Goal: Transaction & Acquisition: Purchase product/service

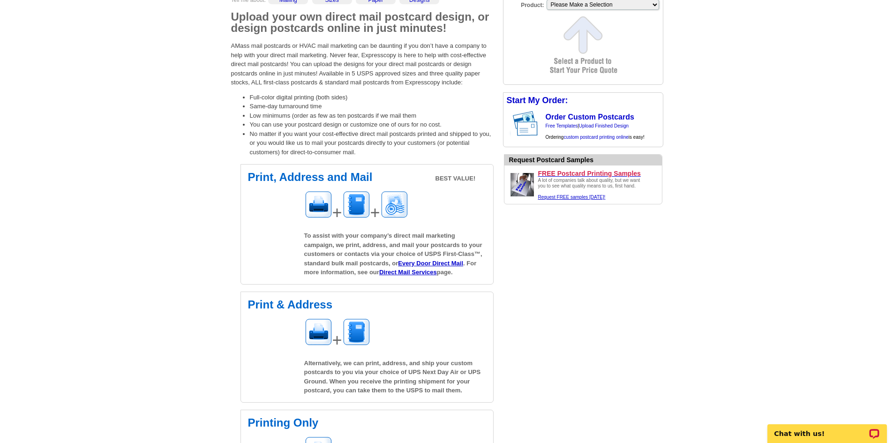
scroll to position [141, 0]
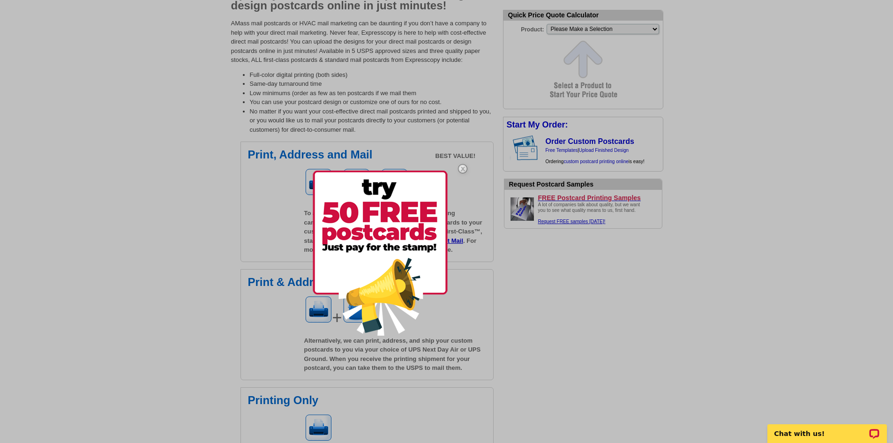
click at [446, 282] on img at bounding box center [380, 253] width 135 height 165
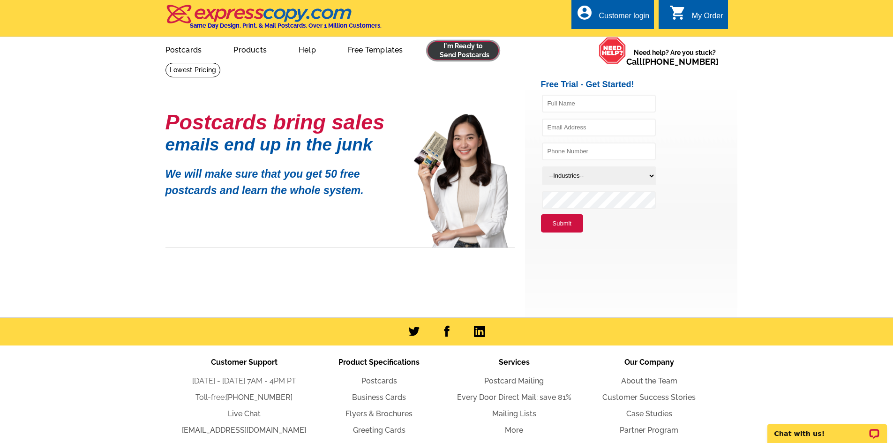
click at [485, 53] on link at bounding box center [463, 50] width 72 height 19
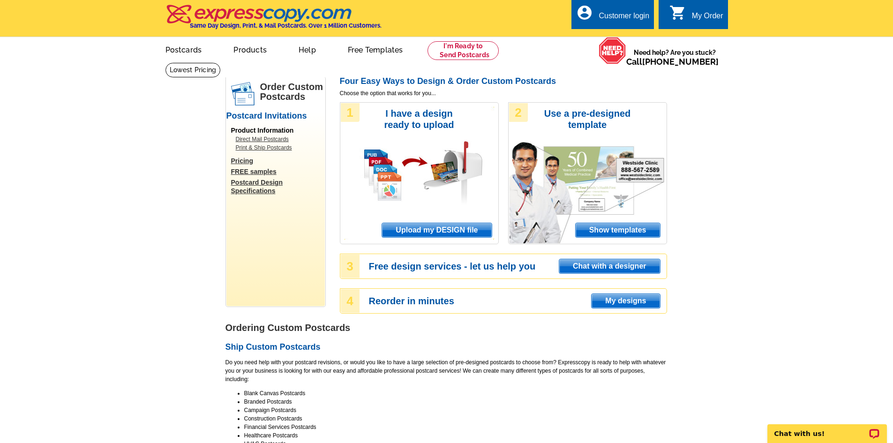
click at [438, 225] on span "Upload my DESIGN file" at bounding box center [436, 230] width 109 height 14
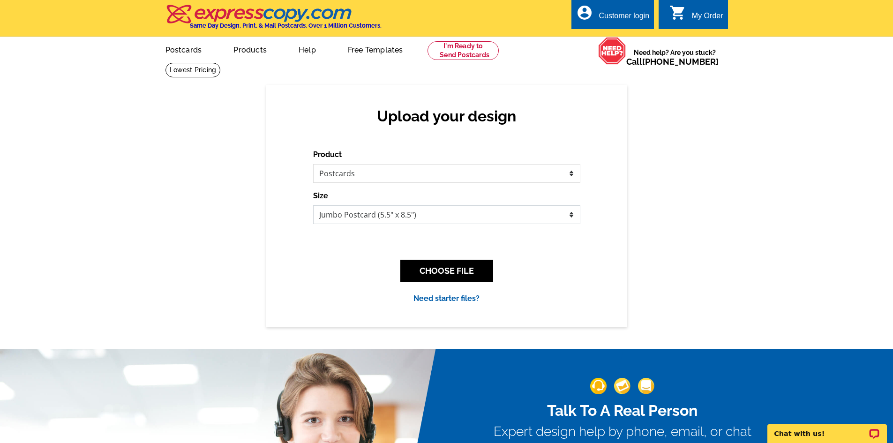
drag, startPoint x: 529, startPoint y: 221, endPoint x: 552, endPoint y: 223, distance: 22.6
click at [552, 223] on select "Jumbo Postcard (5.5" x 8.5") Regular Postcard (4.25" x 5.6") Panoramic Postcard…" at bounding box center [446, 214] width 267 height 19
select select "1"
click at [313, 206] on select "Jumbo Postcard (5.5" x 8.5") Regular Postcard (4.25" x 5.6") Panoramic Postcard…" at bounding box center [446, 214] width 267 height 19
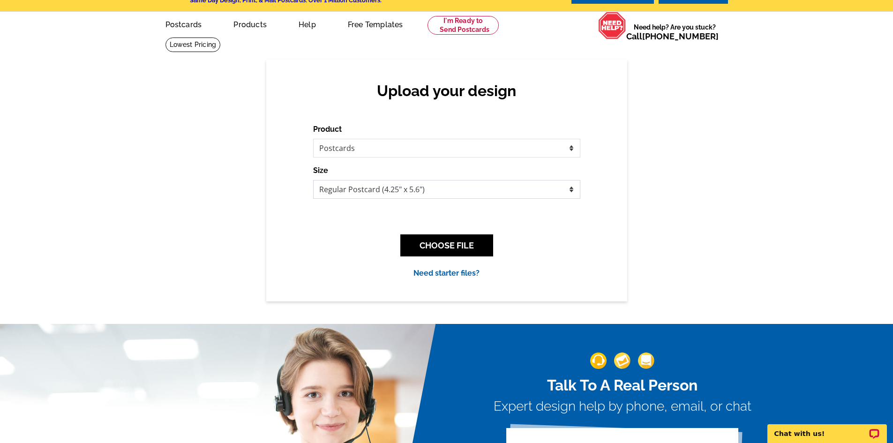
scroll to position [47, 0]
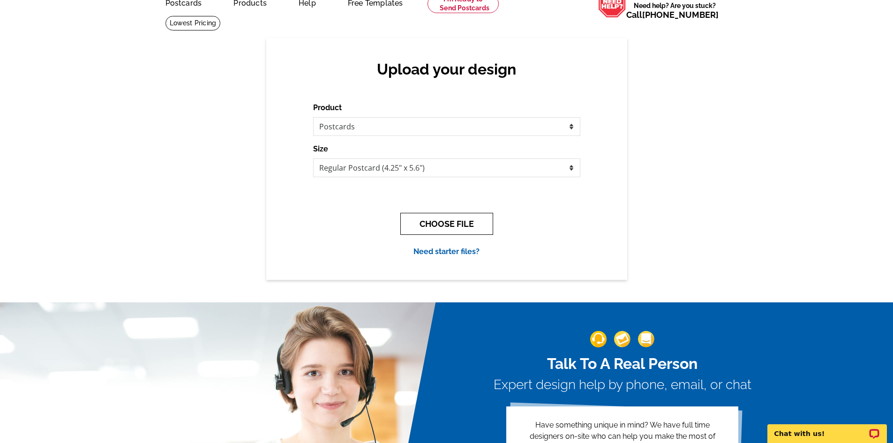
click at [454, 223] on button "CHOOSE FILE" at bounding box center [446, 224] width 93 height 22
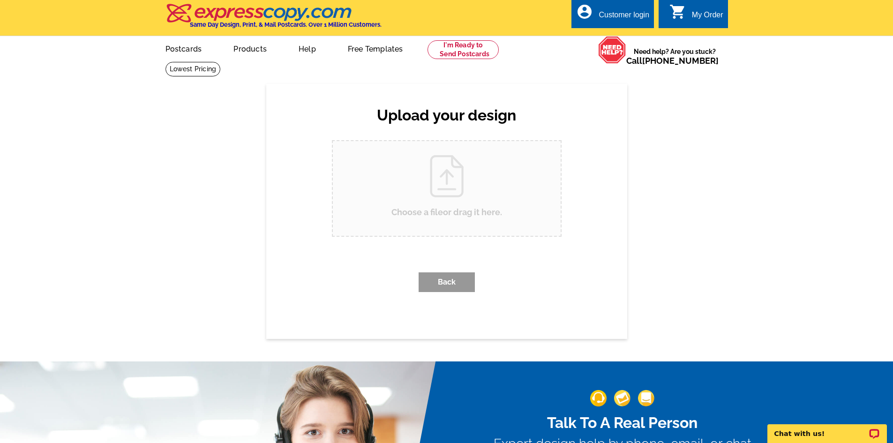
scroll to position [0, 0]
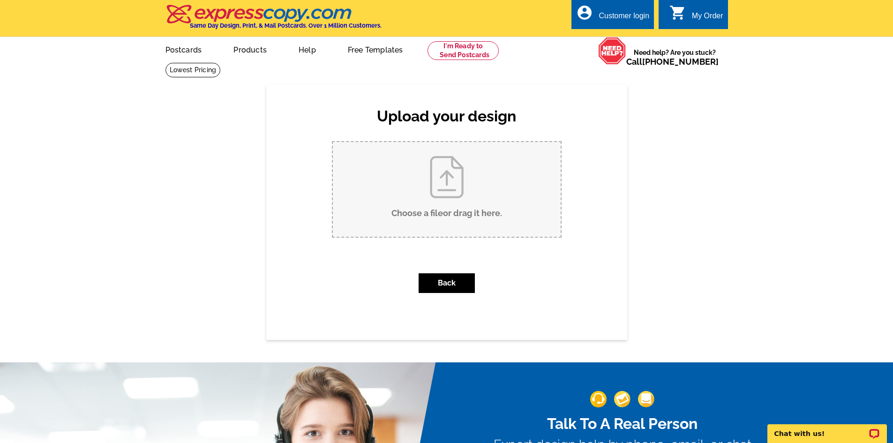
click at [464, 214] on input "Choose a file or drag it here ." at bounding box center [447, 189] width 228 height 95
type input "C:\fakepath\THOR REUNION POST CARD.docx"
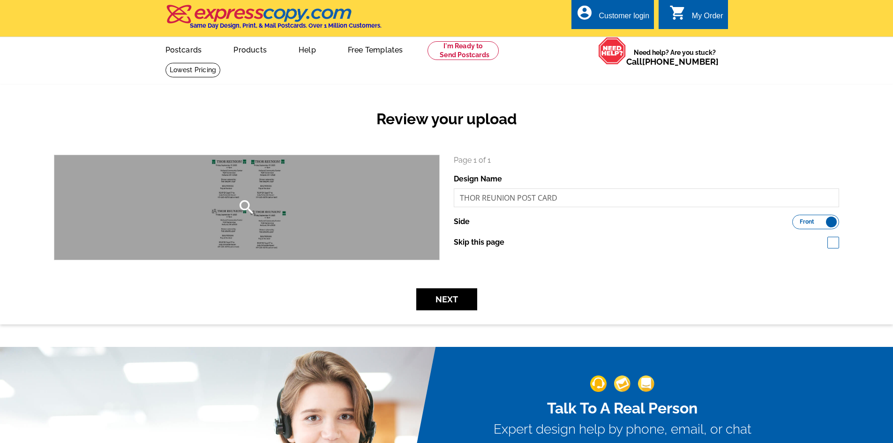
click at [311, 198] on div "search" at bounding box center [246, 207] width 385 height 105
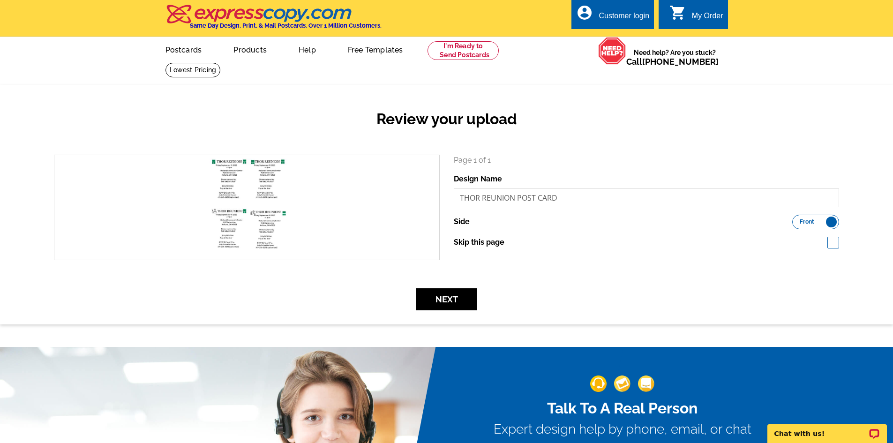
click at [463, 222] on label "Side" at bounding box center [462, 221] width 16 height 11
click at [827, 222] on label "Front Back" at bounding box center [815, 222] width 47 height 15
click at [797, 219] on input "Front Back" at bounding box center [797, 219] width 0 height 0
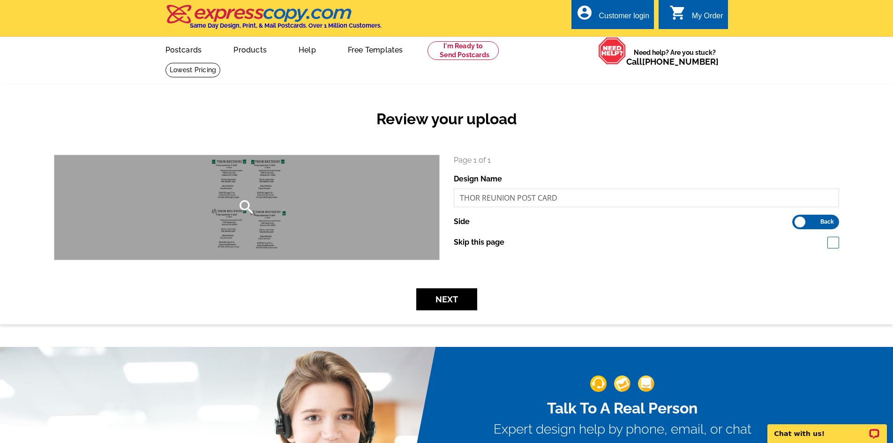
drag, startPoint x: 272, startPoint y: 180, endPoint x: 261, endPoint y: 195, distance: 19.1
click at [261, 195] on div "search" at bounding box center [246, 207] width 385 height 105
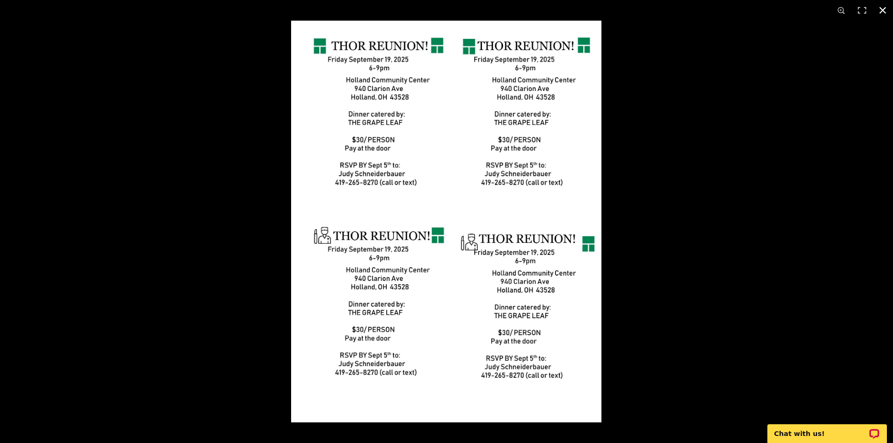
click at [885, 13] on button at bounding box center [882, 10] width 21 height 21
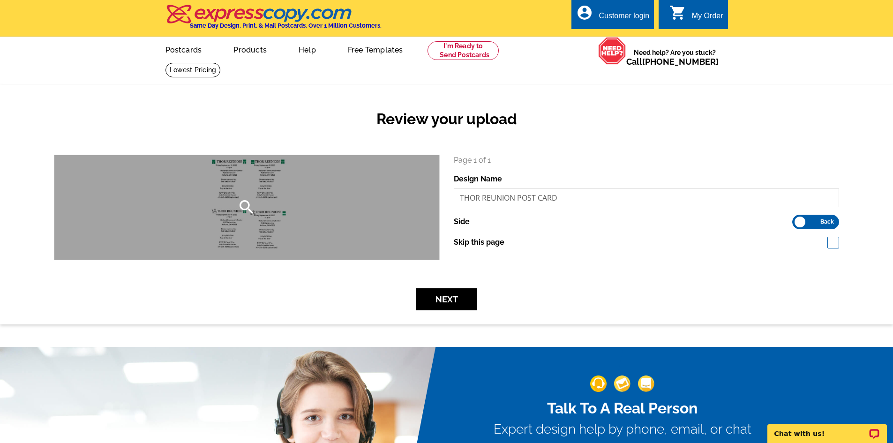
click at [330, 179] on div "search" at bounding box center [246, 207] width 385 height 105
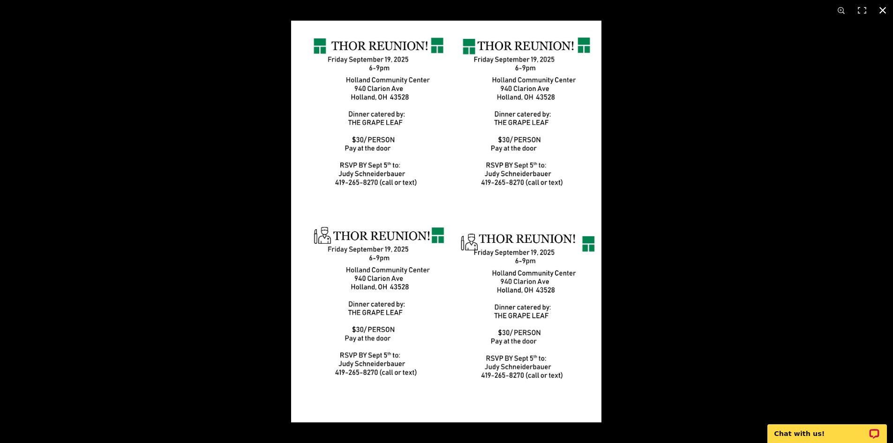
click at [881, 10] on button at bounding box center [882, 10] width 21 height 21
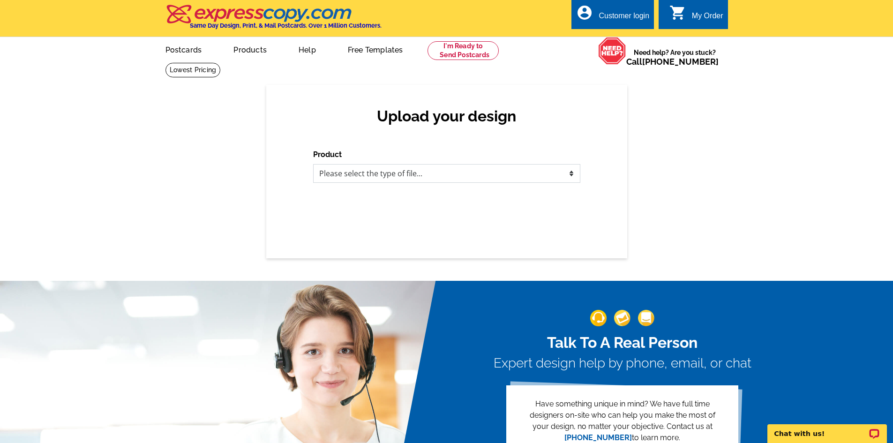
click at [569, 174] on select "Please select the type of file... Postcards Business Cards Letters and flyers G…" at bounding box center [446, 173] width 267 height 19
select select "1"
click at [313, 164] on select "Please select the type of file... Postcards Business Cards Letters and flyers G…" at bounding box center [446, 173] width 267 height 19
click at [548, 206] on div "Upload your design Product Please select the type of file... Postcards Business…" at bounding box center [446, 171] width 361 height 173
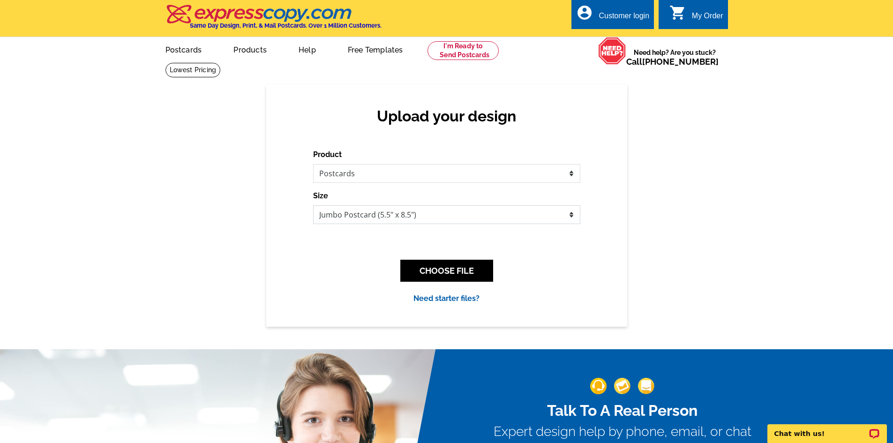
click at [569, 217] on select "Jumbo Postcard (5.5" x 8.5") Regular Postcard (4.25" x 5.6") Panoramic Postcard…" at bounding box center [446, 214] width 267 height 19
select select "1"
click at [313, 206] on select "Jumbo Postcard (5.5" x 8.5") Regular Postcard (4.25" x 5.6") Panoramic Postcard…" at bounding box center [446, 214] width 267 height 19
click at [460, 267] on button "CHOOSE FILE" at bounding box center [446, 271] width 93 height 22
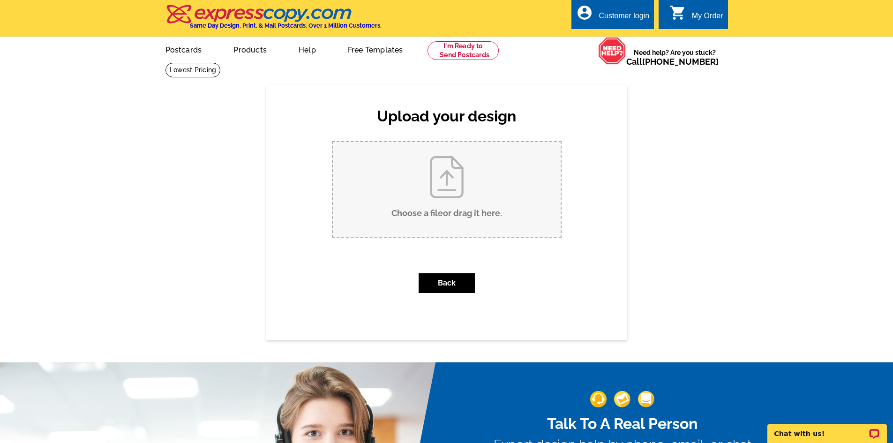
drag, startPoint x: 446, startPoint y: 182, endPoint x: 436, endPoint y: 169, distance: 16.7
click at [436, 169] on input "Choose a file or drag it here ." at bounding box center [447, 189] width 228 height 95
click at [464, 197] on input "Choose a file or drag it here ." at bounding box center [447, 189] width 228 height 95
type input "C:\fakepath\TTH.SECOND.POSTCARD.docx"
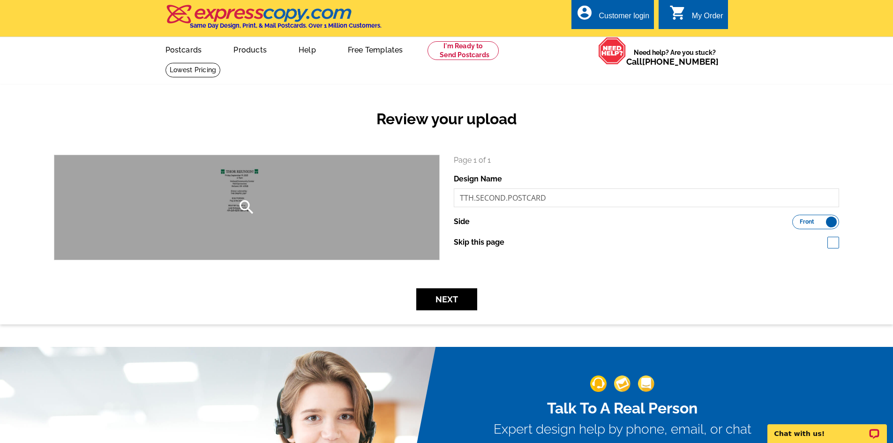
click at [237, 205] on icon "search" at bounding box center [246, 207] width 19 height 19
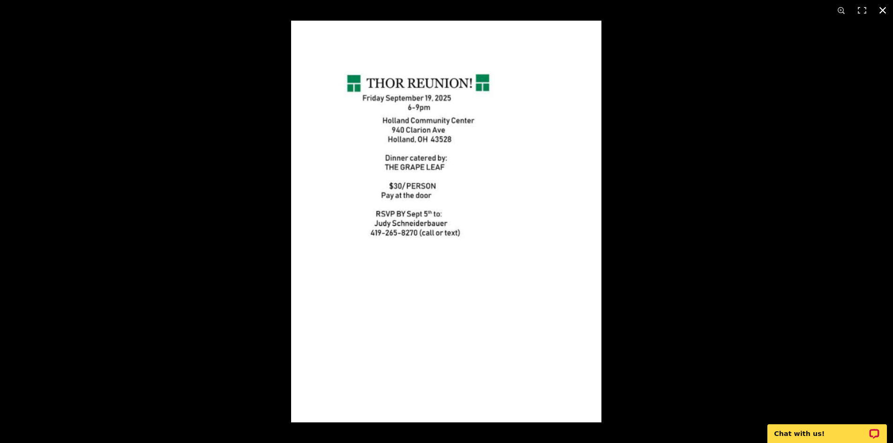
click at [885, 13] on button at bounding box center [882, 10] width 21 height 21
